Goal: Information Seeking & Learning: Learn about a topic

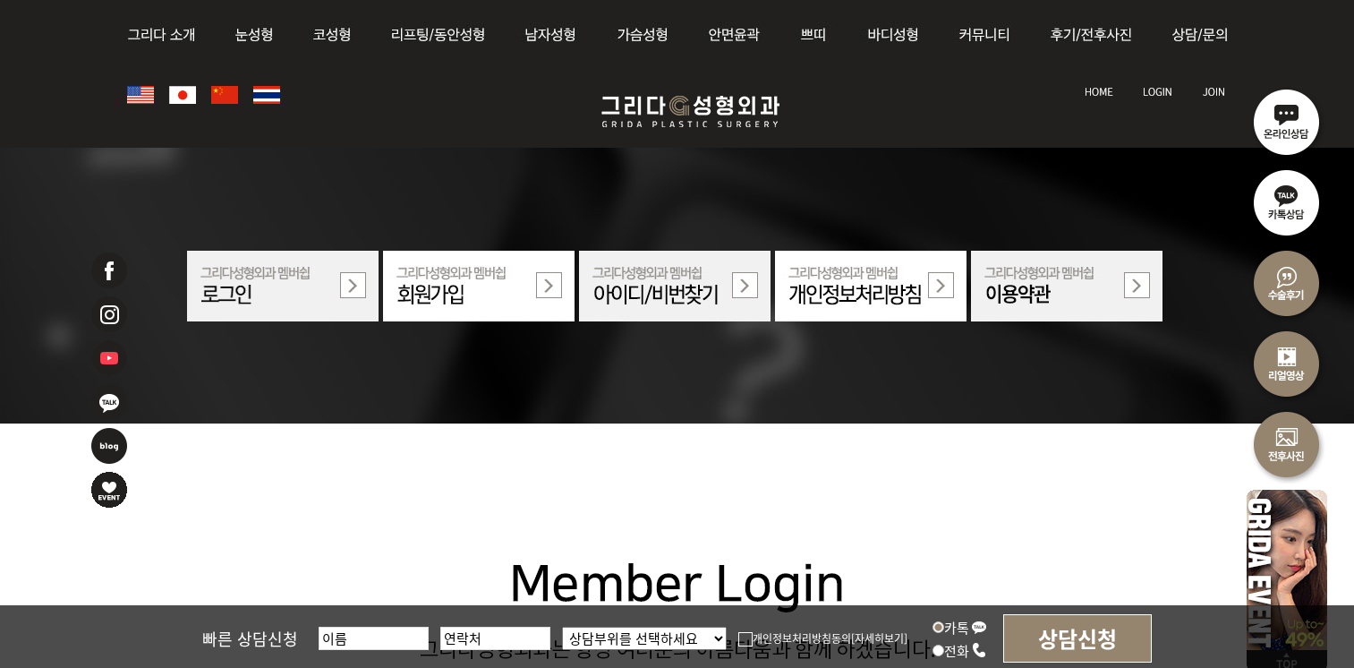
scroll to position [1182, 0]
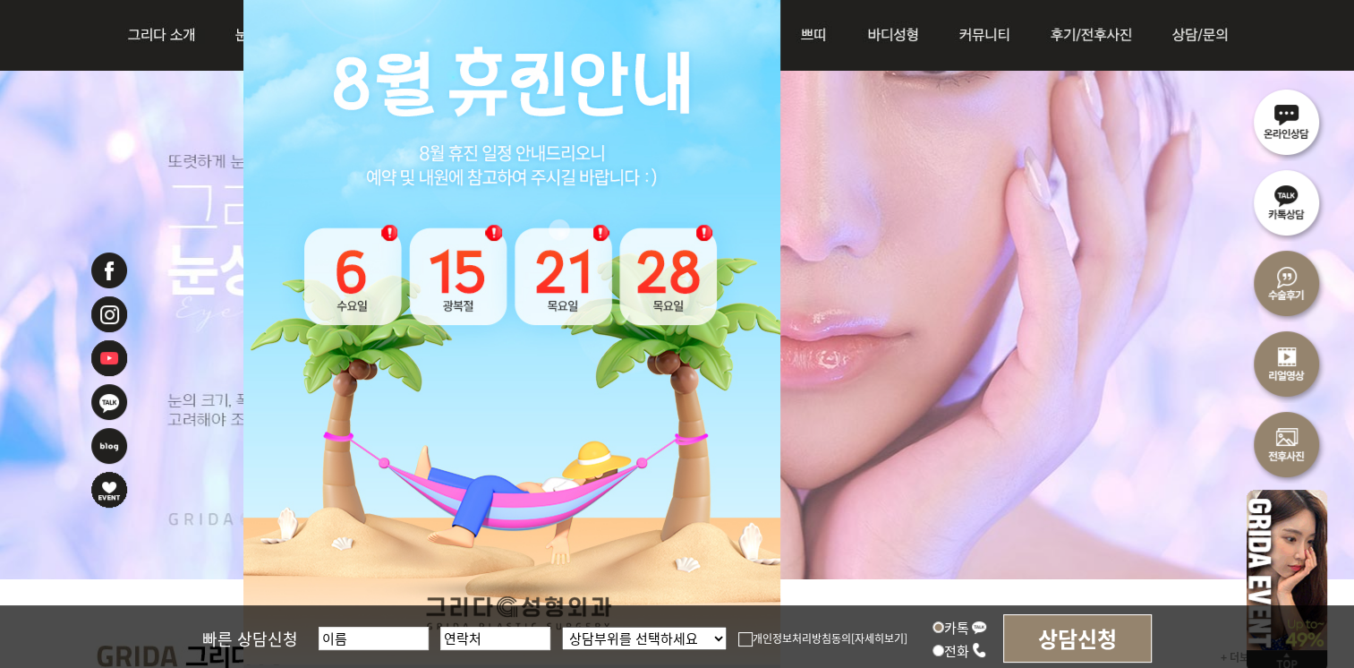
scroll to position [358, 0]
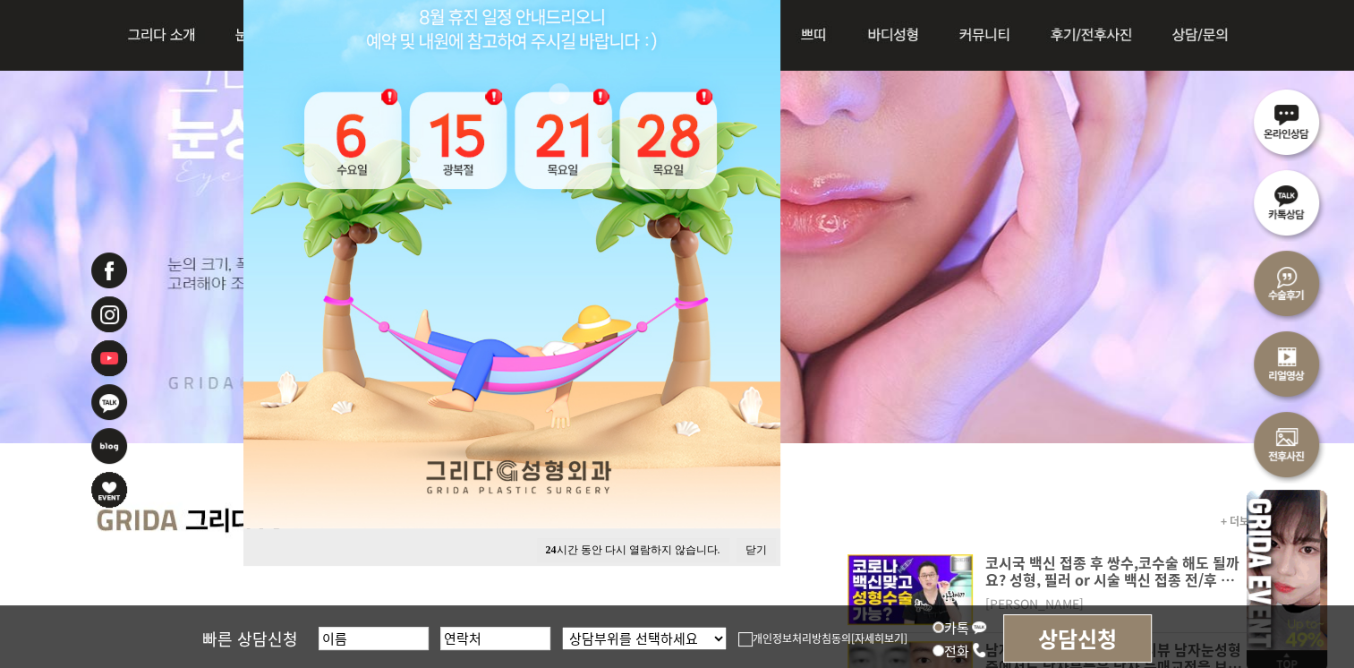
click at [757, 554] on button "닫기" at bounding box center [756, 550] width 39 height 24
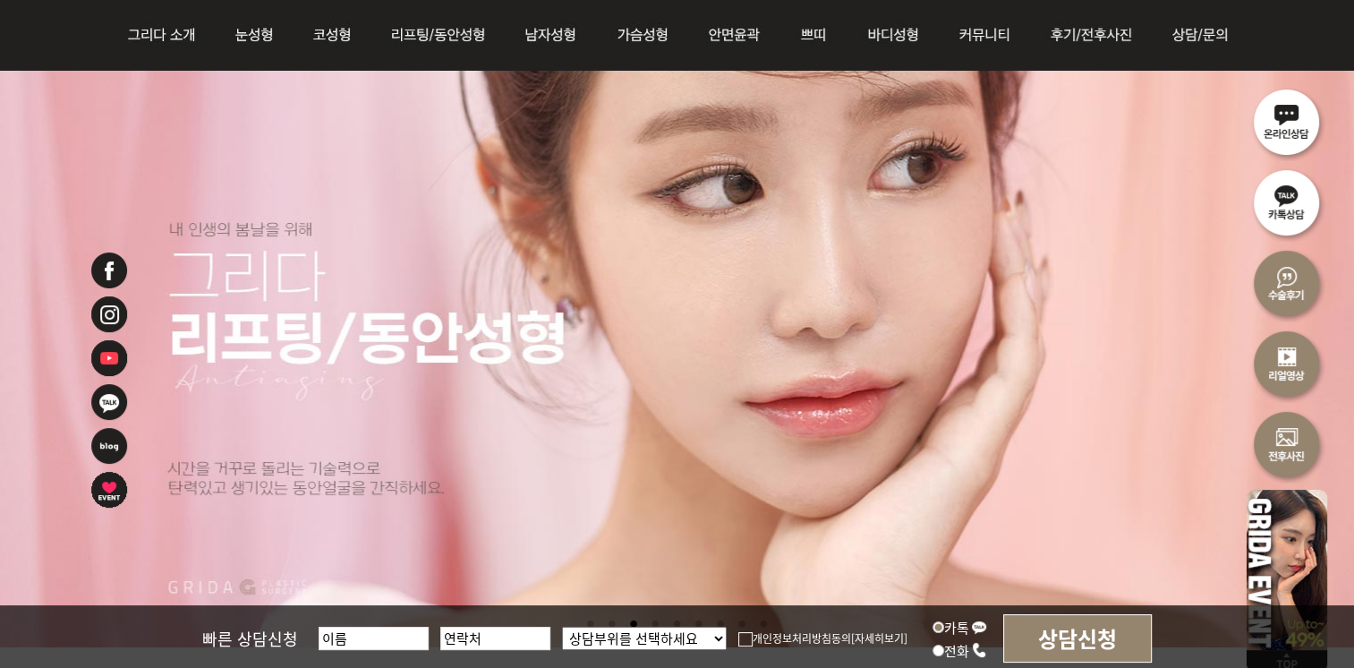
scroll to position [179, 0]
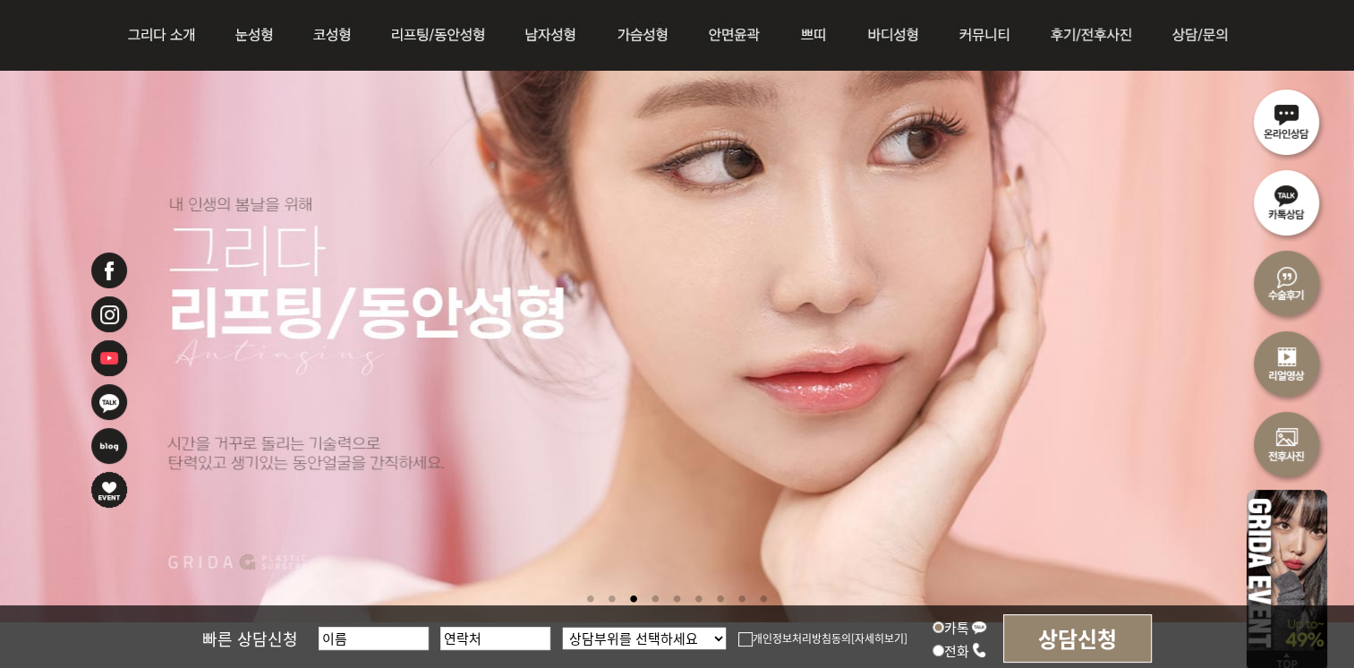
click at [651, 601] on li at bounding box center [655, 599] width 19 height 33
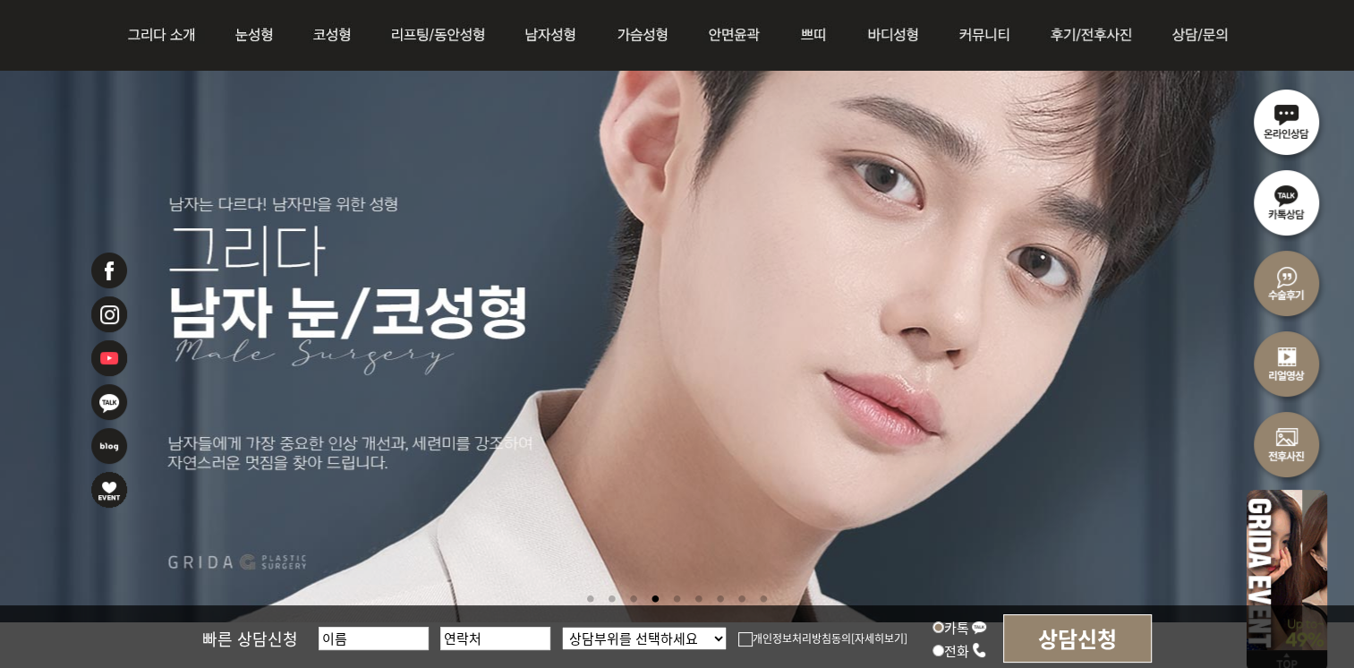
click at [678, 600] on li at bounding box center [677, 599] width 19 height 33
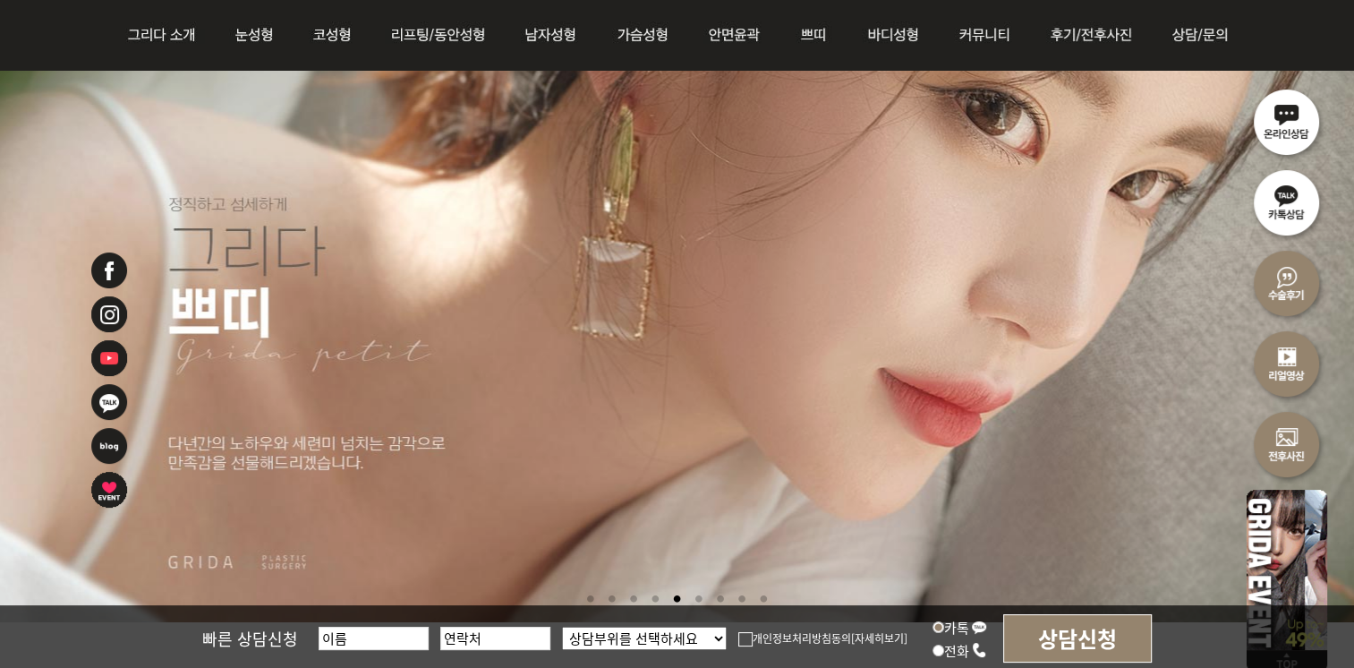
click at [654, 600] on li at bounding box center [655, 599] width 19 height 33
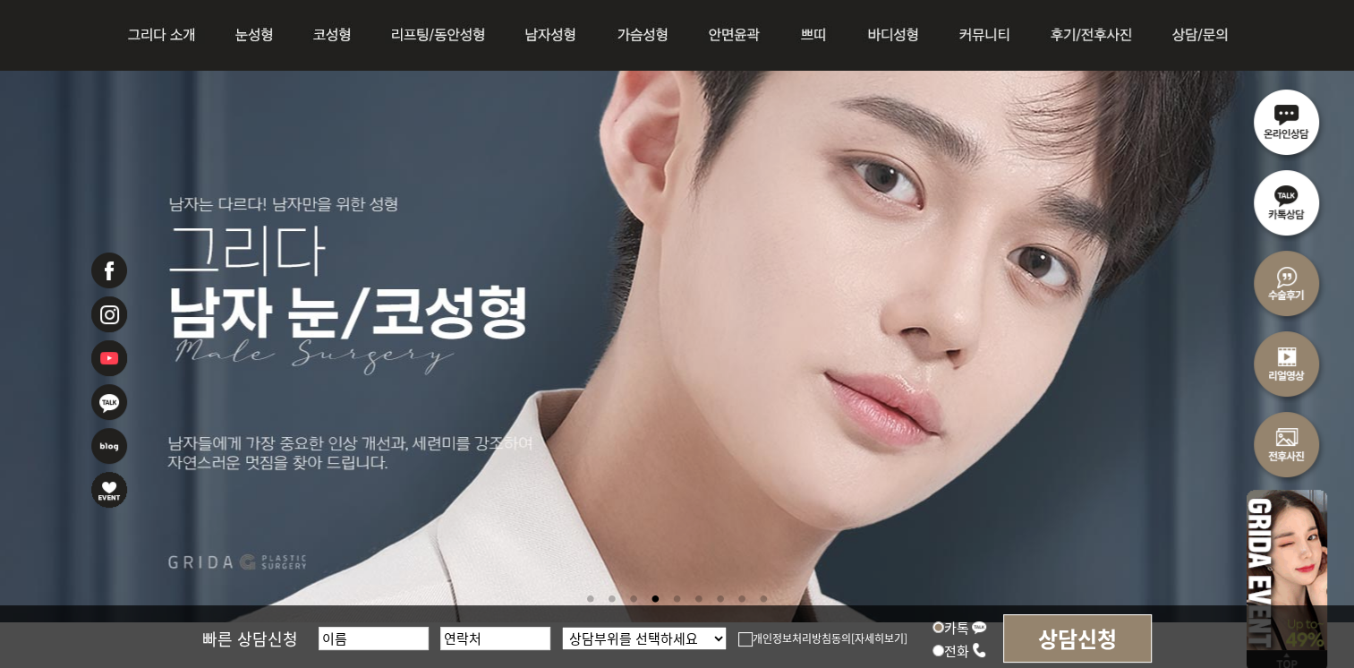
click at [677, 600] on li at bounding box center [677, 599] width 19 height 33
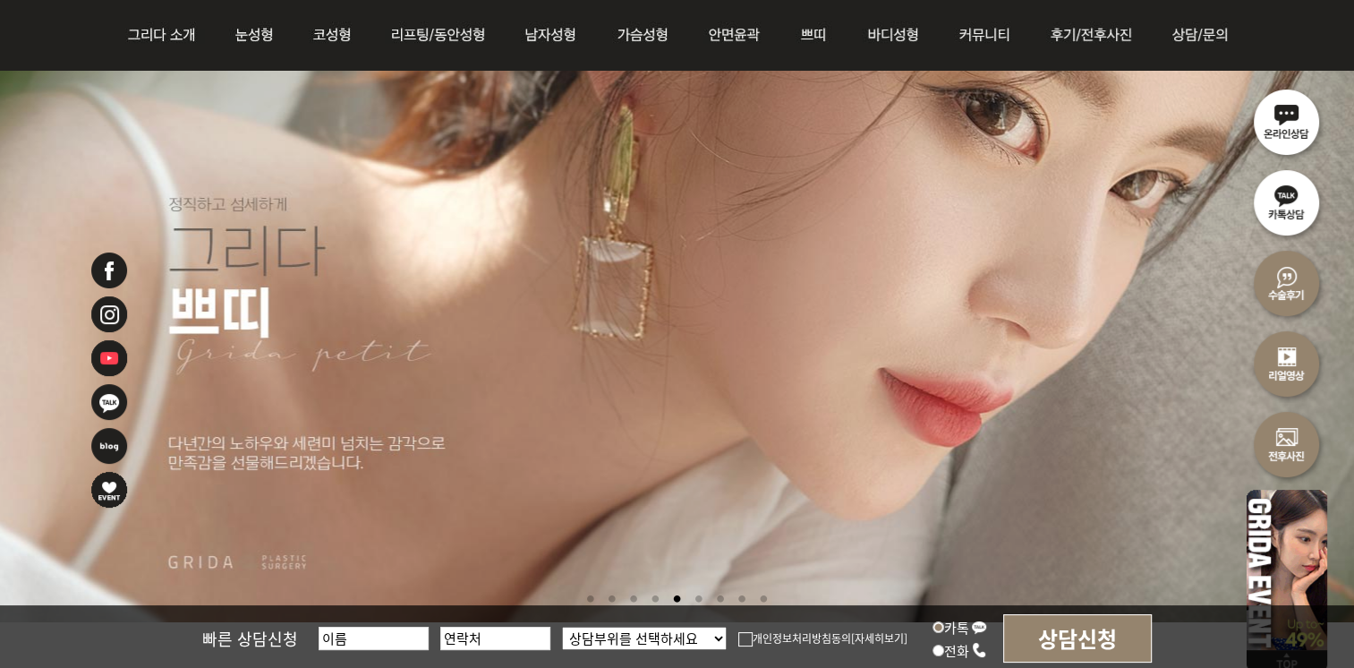
click at [695, 600] on li at bounding box center [698, 599] width 19 height 33
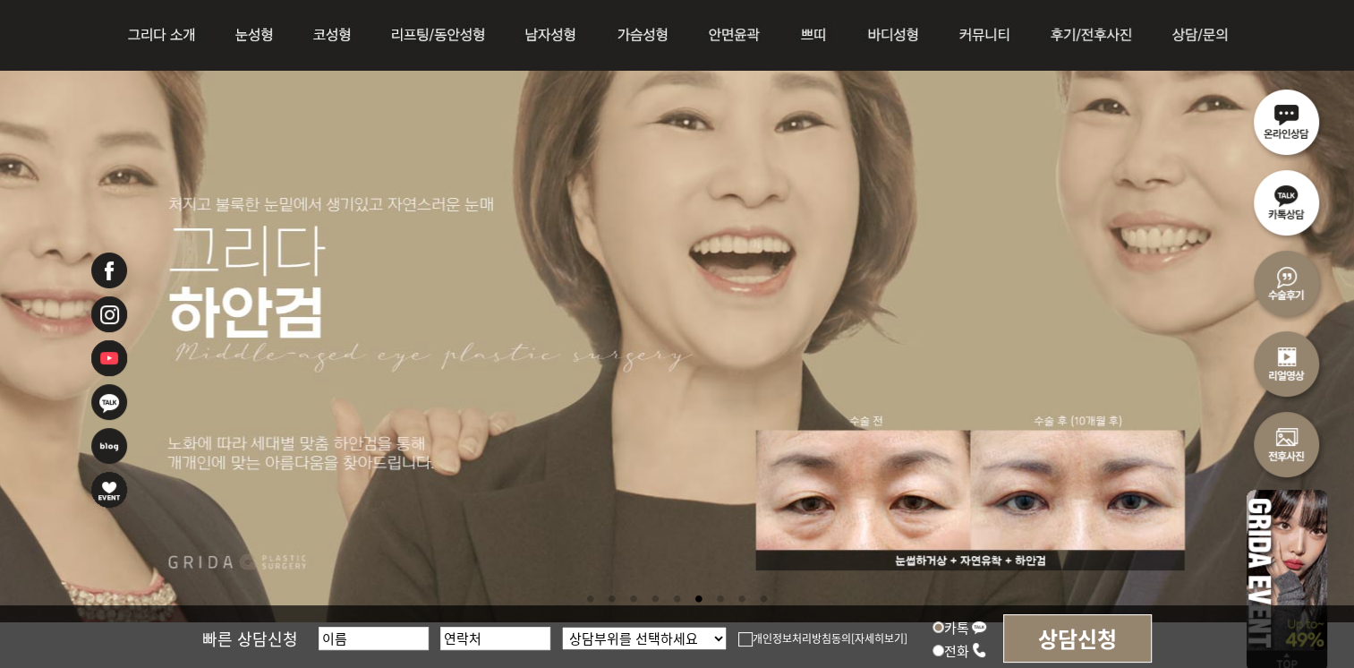
click at [714, 602] on li at bounding box center [720, 599] width 19 height 33
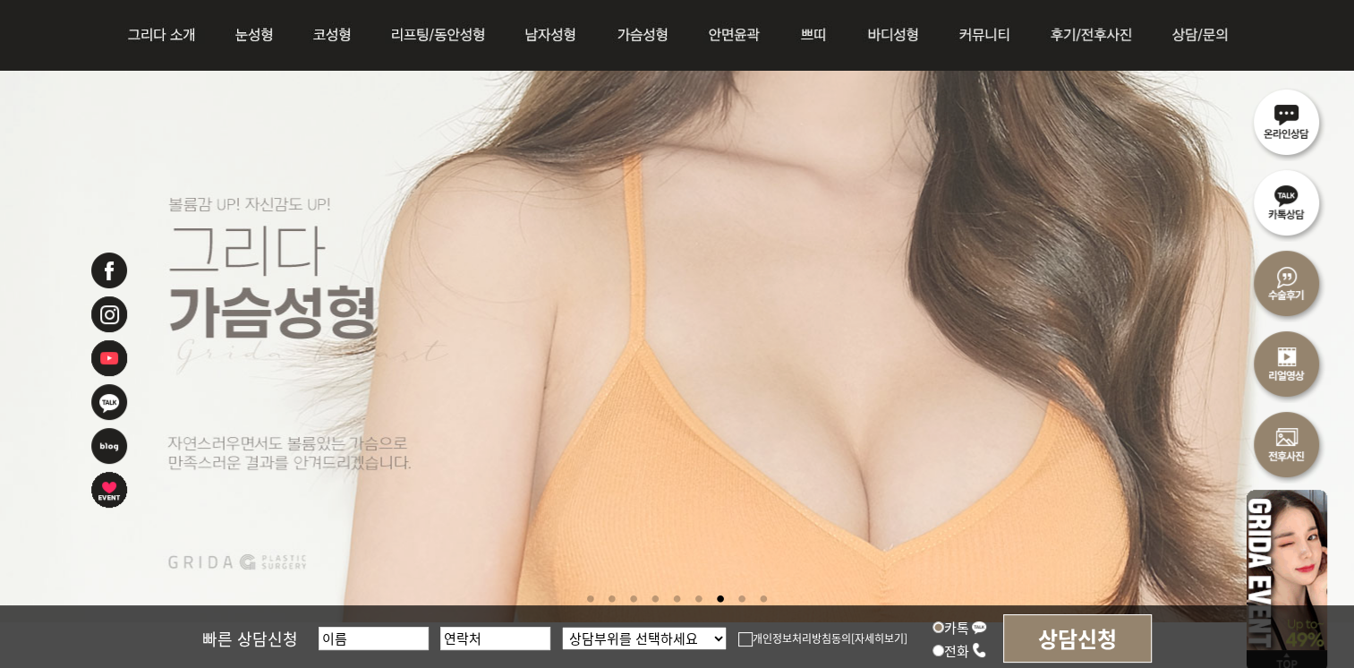
click at [734, 601] on ul at bounding box center [677, 601] width 1018 height 37
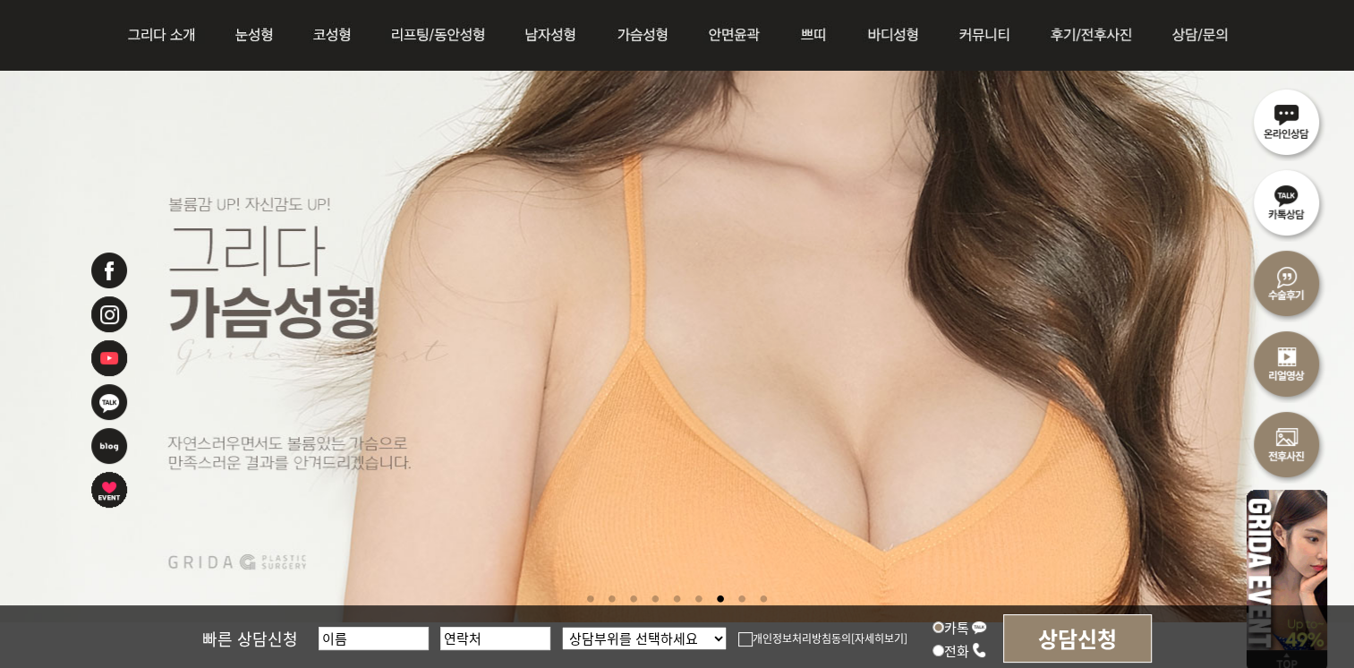
click at [739, 600] on li at bounding box center [742, 599] width 19 height 33
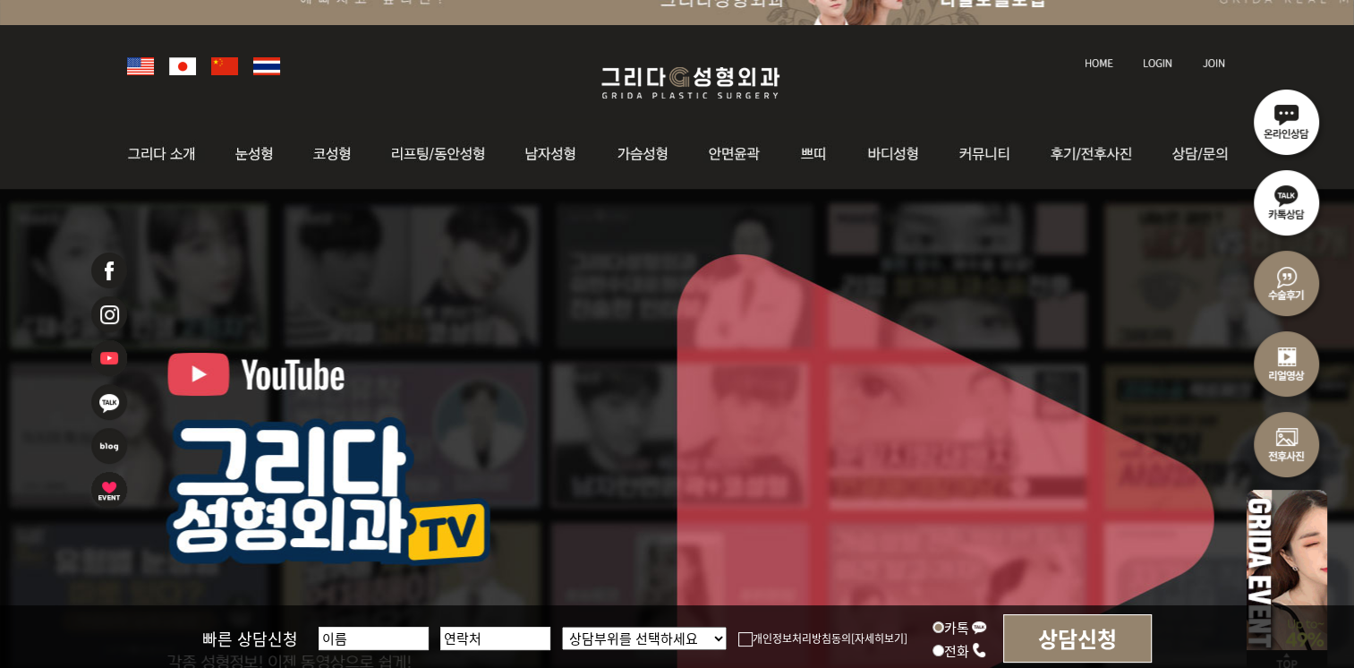
scroll to position [0, 0]
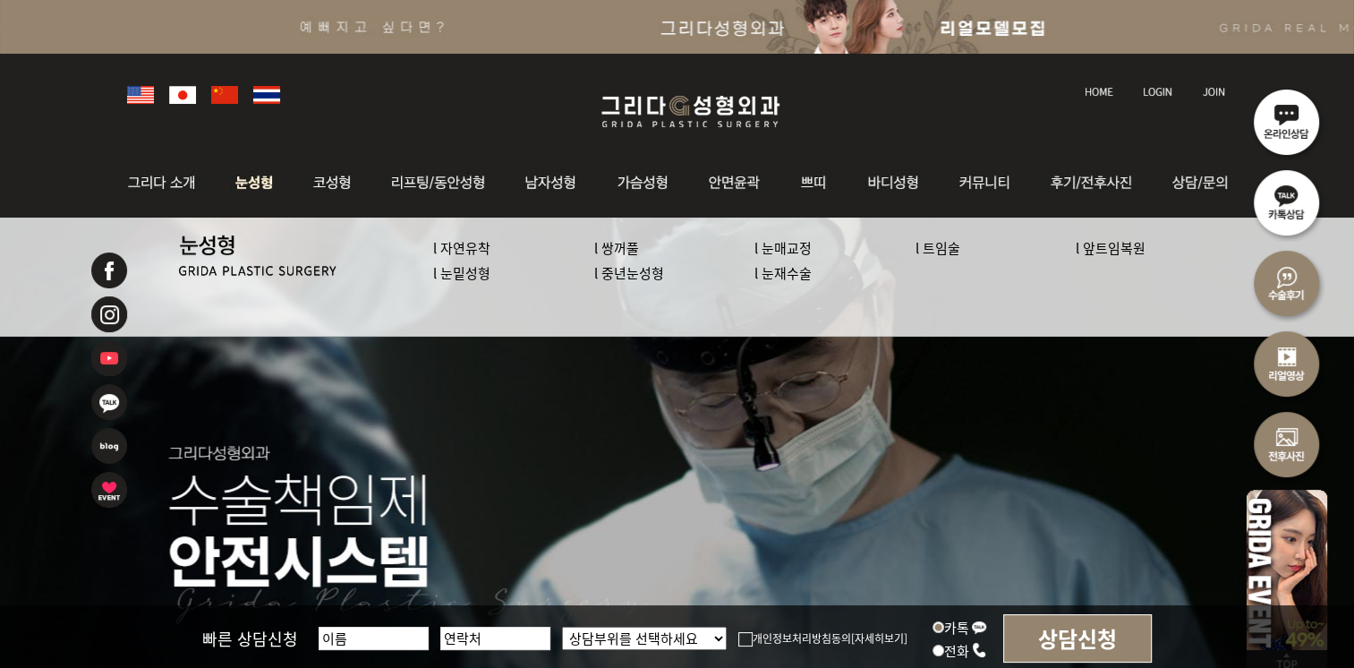
click at [797, 271] on link "l 눈재수술" at bounding box center [783, 272] width 57 height 19
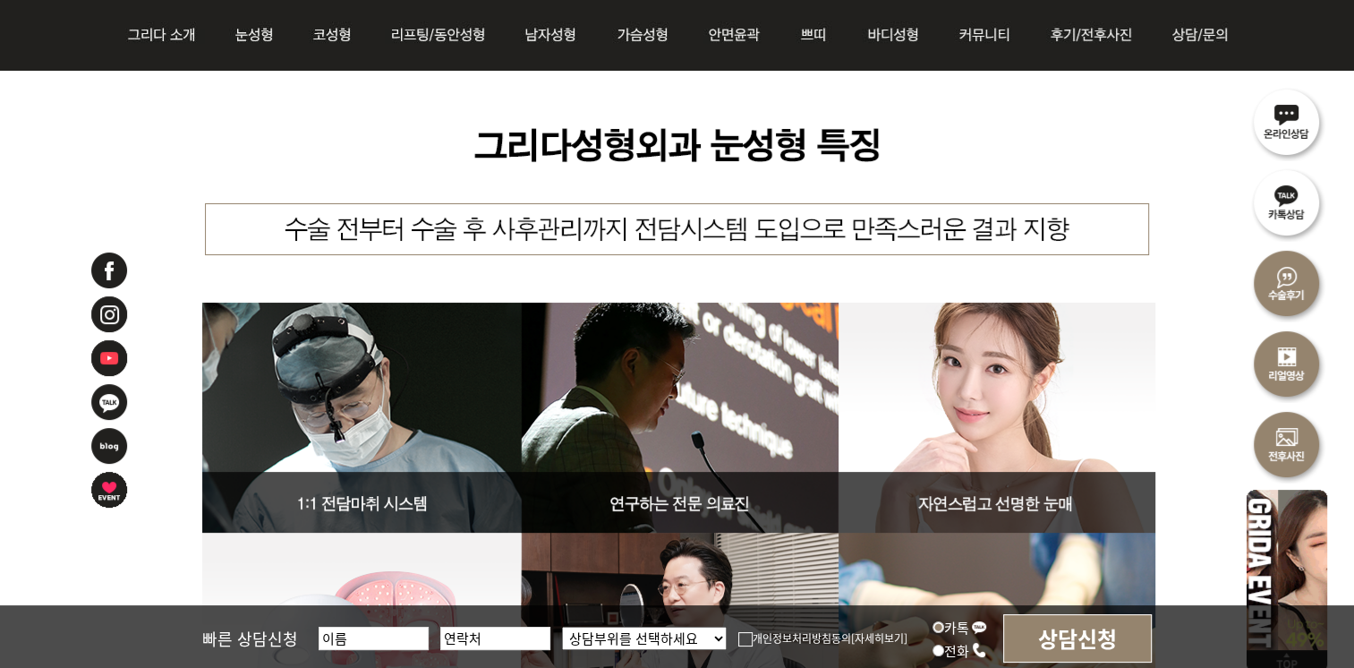
scroll to position [6981, 0]
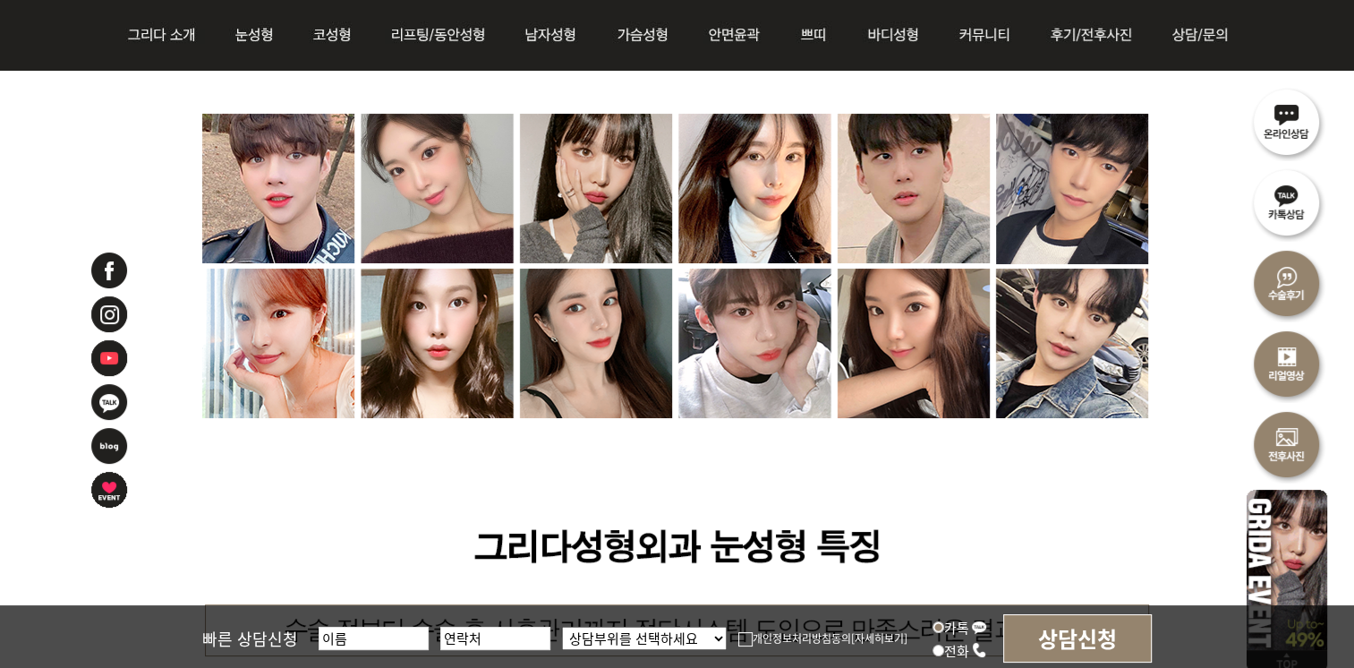
click at [458, 202] on img at bounding box center [677, 616] width 1175 height 1164
click at [568, 205] on img at bounding box center [677, 616] width 1175 height 1164
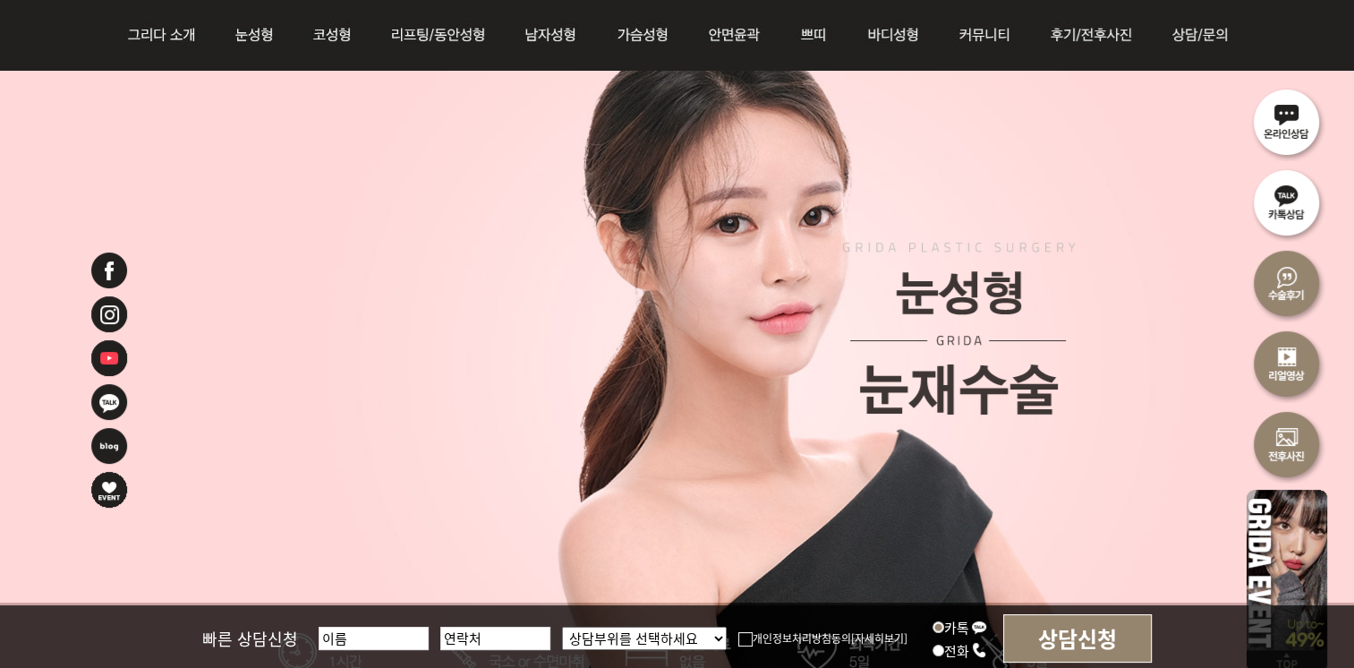
scroll to position [147, 0]
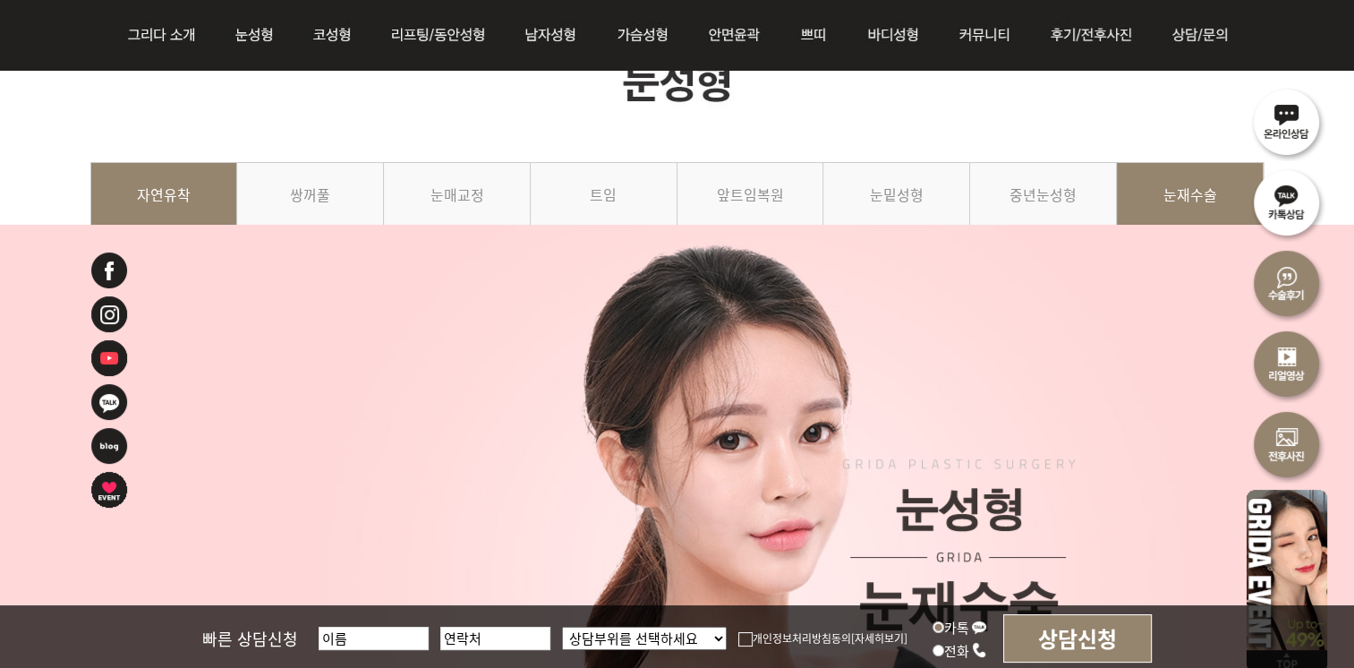
click at [172, 200] on link "자연유착" at bounding box center [164, 202] width 148 height 81
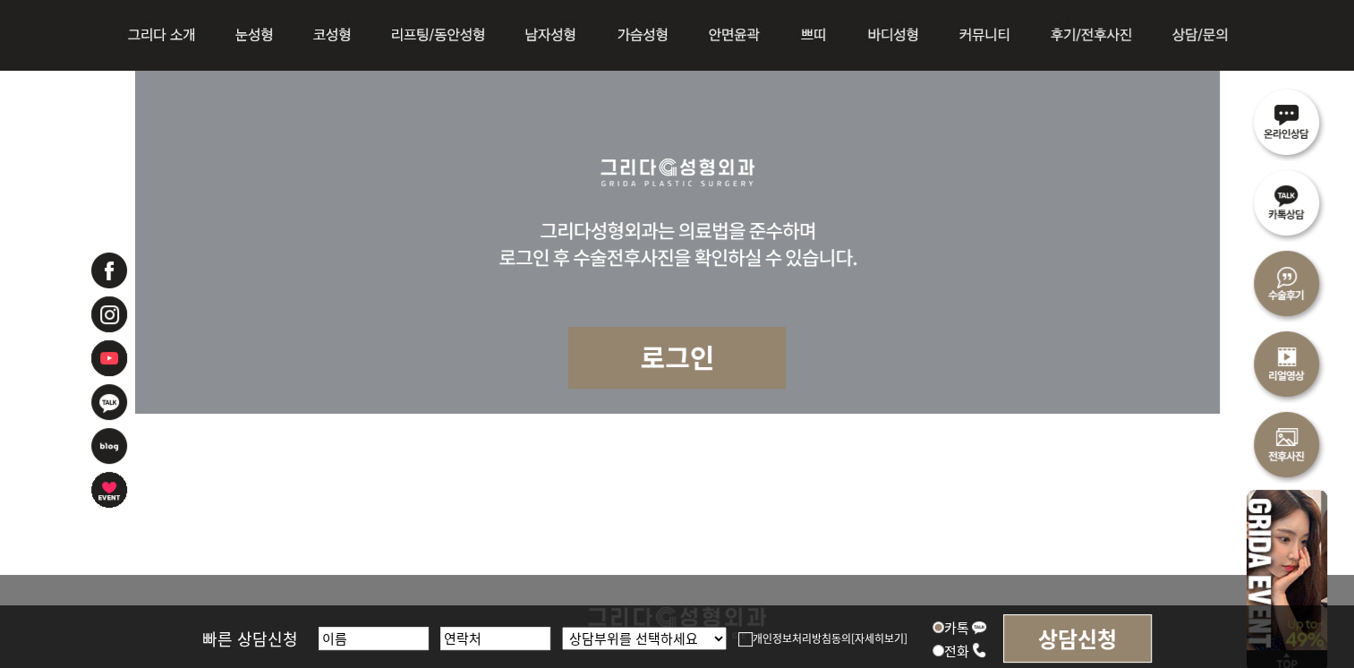
scroll to position [9287, 0]
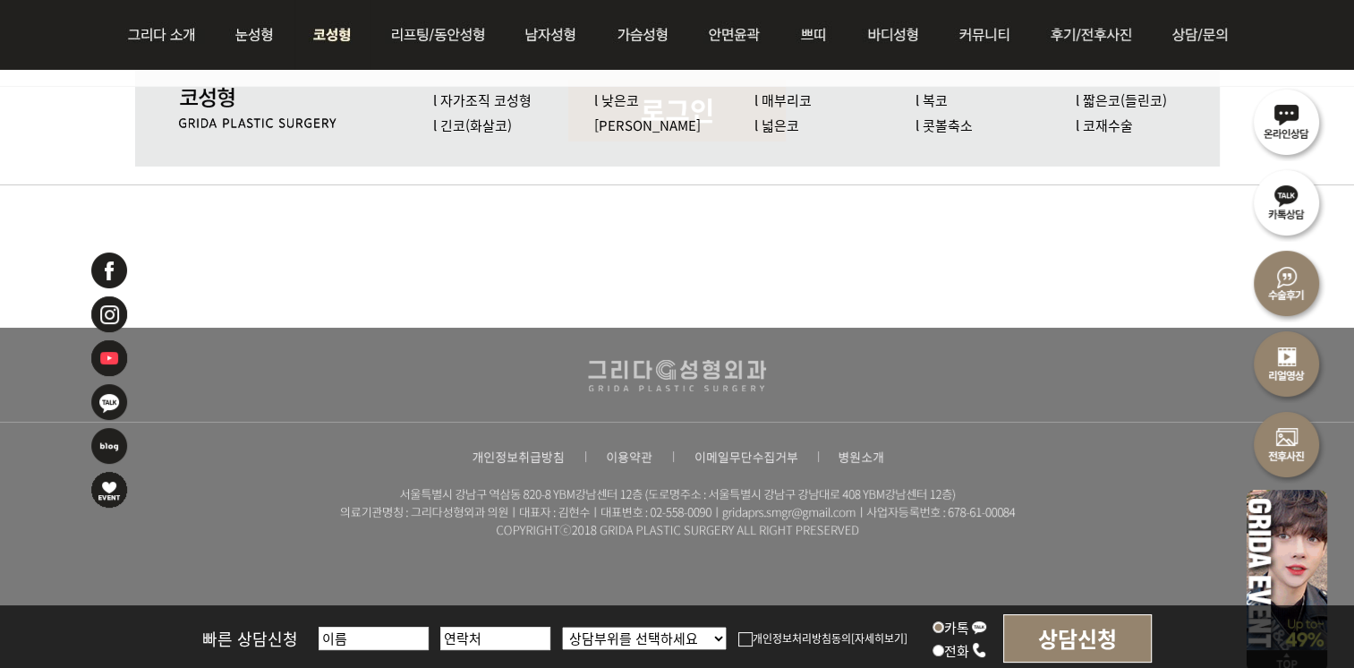
click at [328, 51] on img at bounding box center [332, 35] width 76 height 70
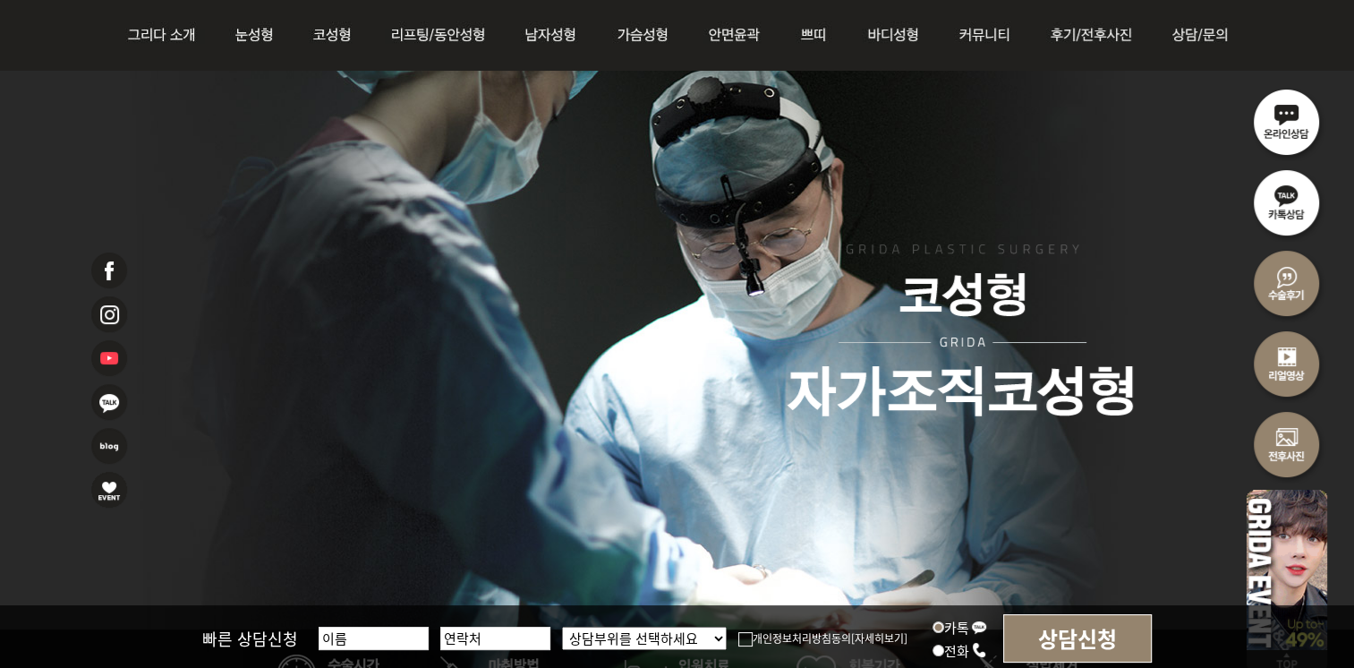
scroll to position [90, 0]
